Goal: Transaction & Acquisition: Download file/media

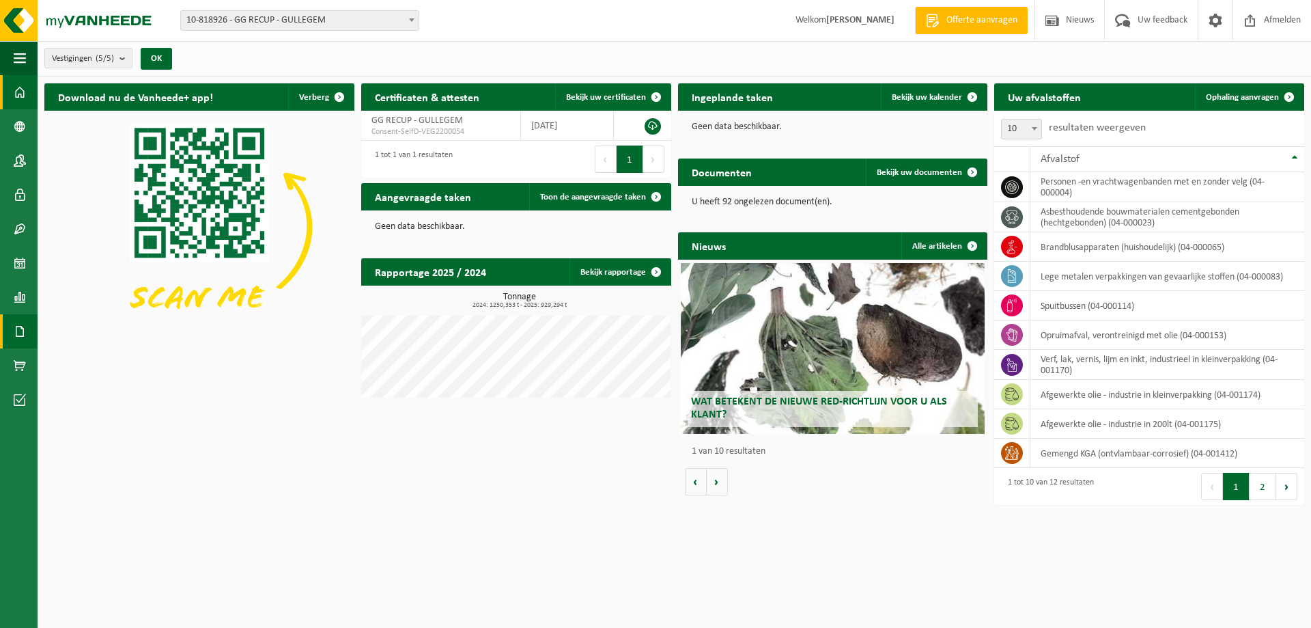
click at [23, 334] on span at bounding box center [20, 331] width 12 height 34
click at [87, 360] on span "Documenten" at bounding box center [104, 361] width 51 height 26
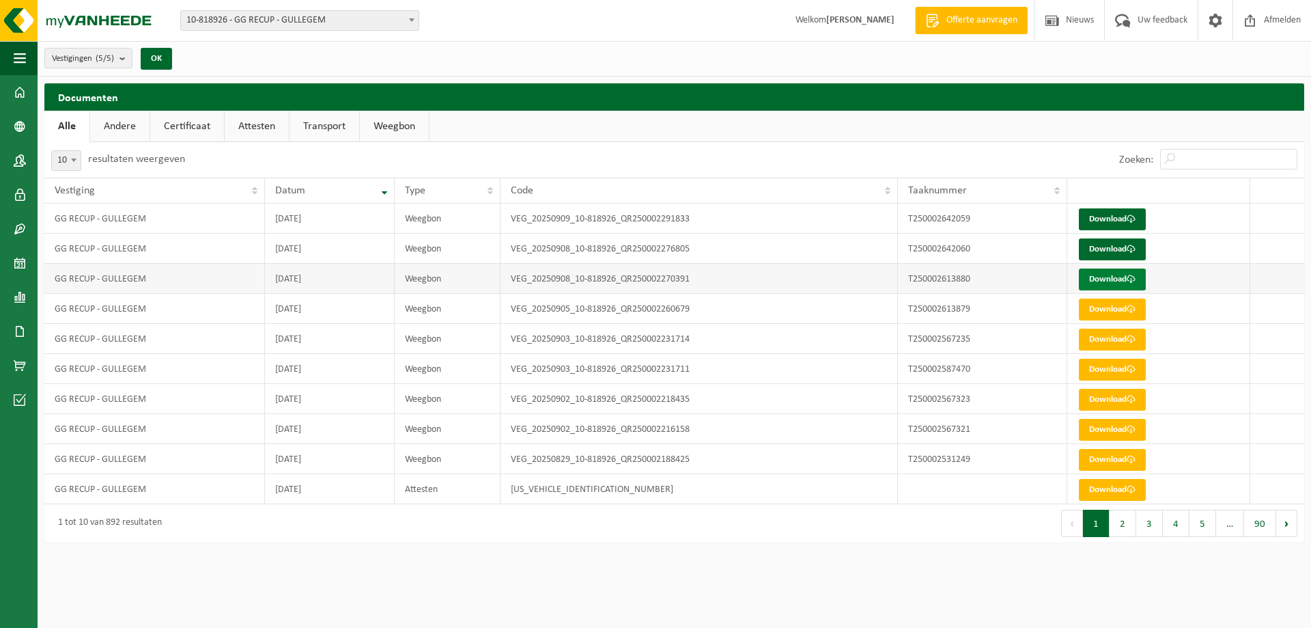
click at [1108, 281] on link "Download" at bounding box center [1112, 279] width 67 height 22
click at [1099, 247] on link "Download" at bounding box center [1112, 249] width 67 height 22
click at [1106, 219] on link "Download" at bounding box center [1112, 219] width 67 height 22
